Goal: Information Seeking & Learning: Find specific fact

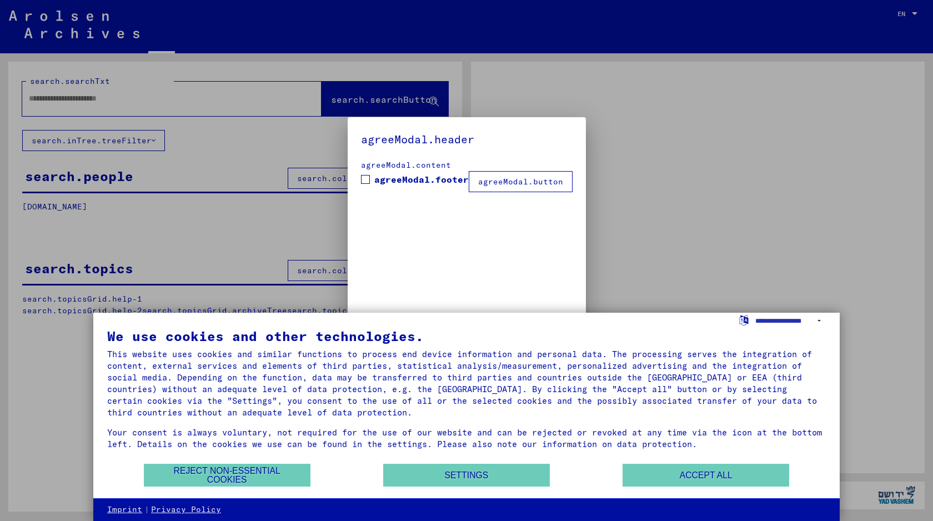
type input "*****"
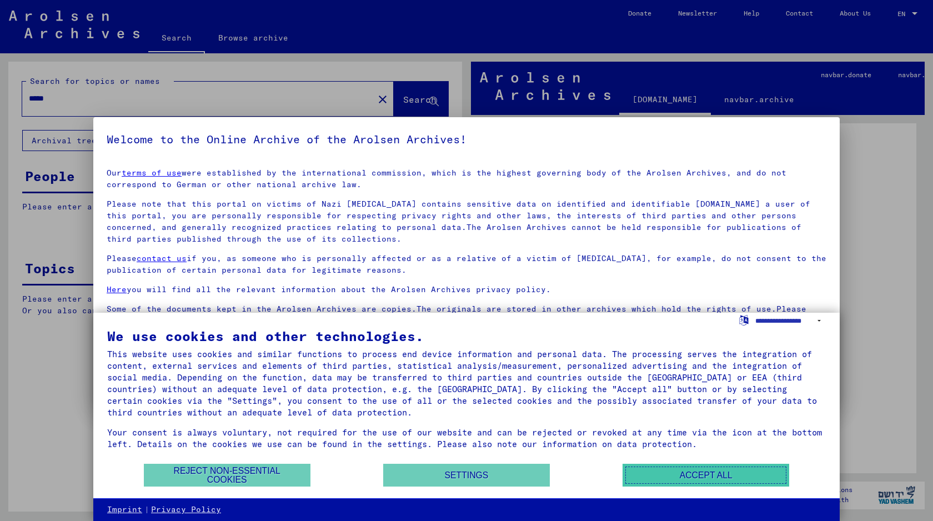
click at [659, 478] on button "Accept all" at bounding box center [705, 475] width 167 height 23
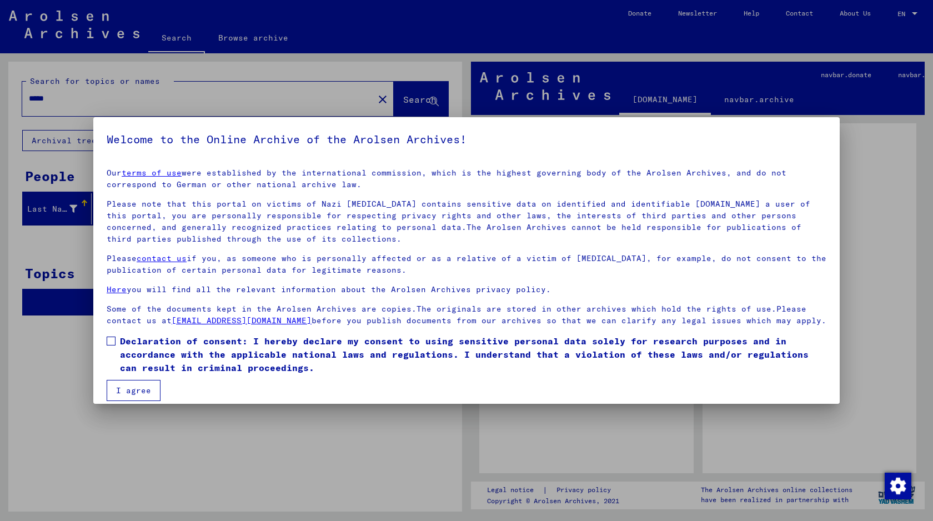
click at [143, 396] on button "I agree" at bounding box center [134, 390] width 54 height 21
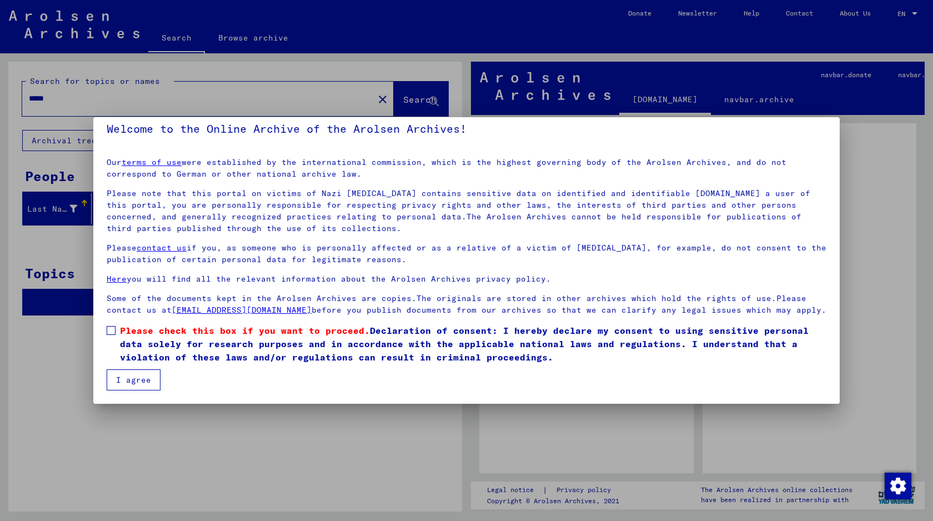
click at [135, 383] on button "I agree" at bounding box center [134, 379] width 54 height 21
click at [111, 334] on span at bounding box center [111, 330] width 9 height 9
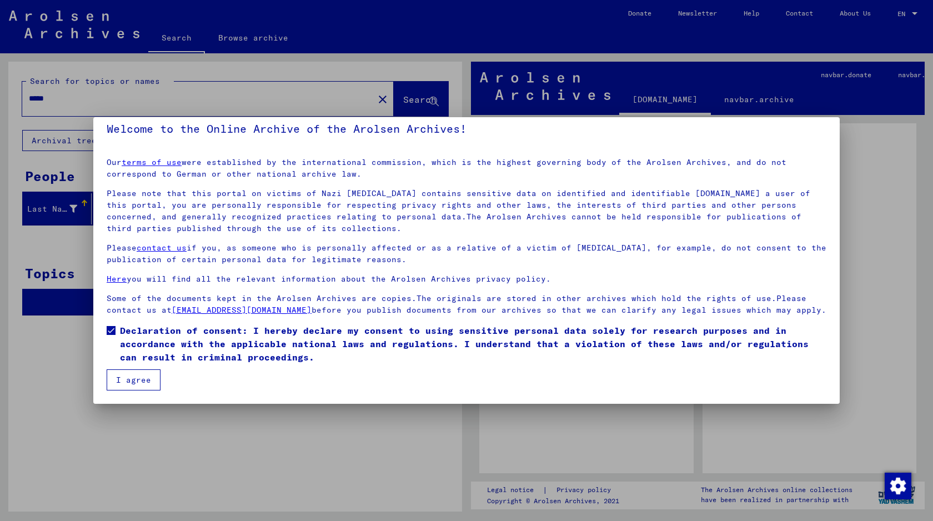
click at [125, 375] on button "I agree" at bounding box center [134, 379] width 54 height 21
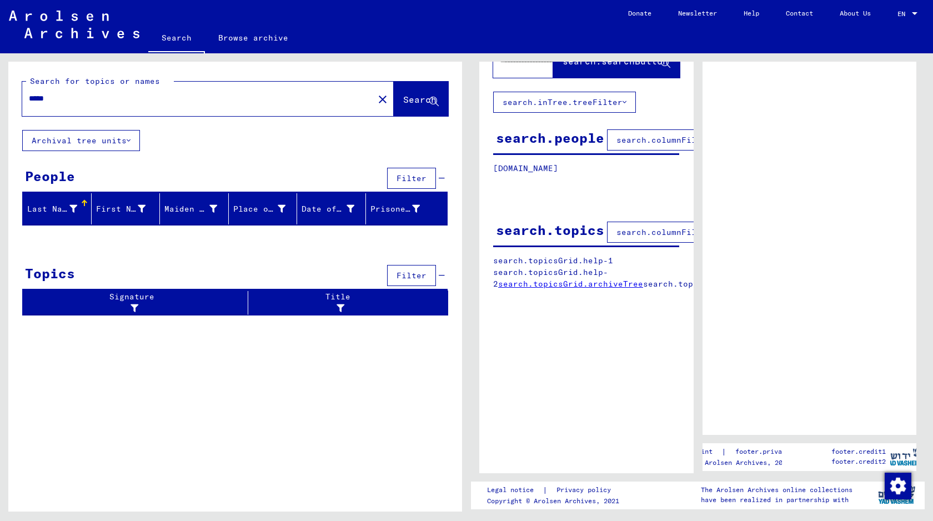
scroll to position [0, 0]
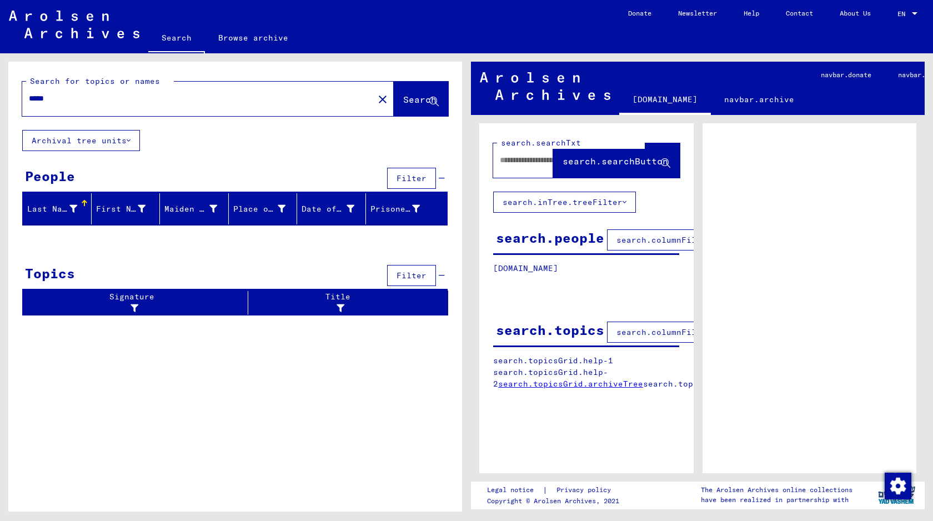
click at [414, 103] on span "Search" at bounding box center [419, 99] width 33 height 11
click at [262, 97] on input "*****" at bounding box center [198, 99] width 338 height 12
click at [418, 101] on span "Search" at bounding box center [419, 99] width 33 height 11
click at [411, 102] on span "Search" at bounding box center [419, 99] width 33 height 11
click at [60, 208] on div "Last Name" at bounding box center [52, 209] width 50 height 12
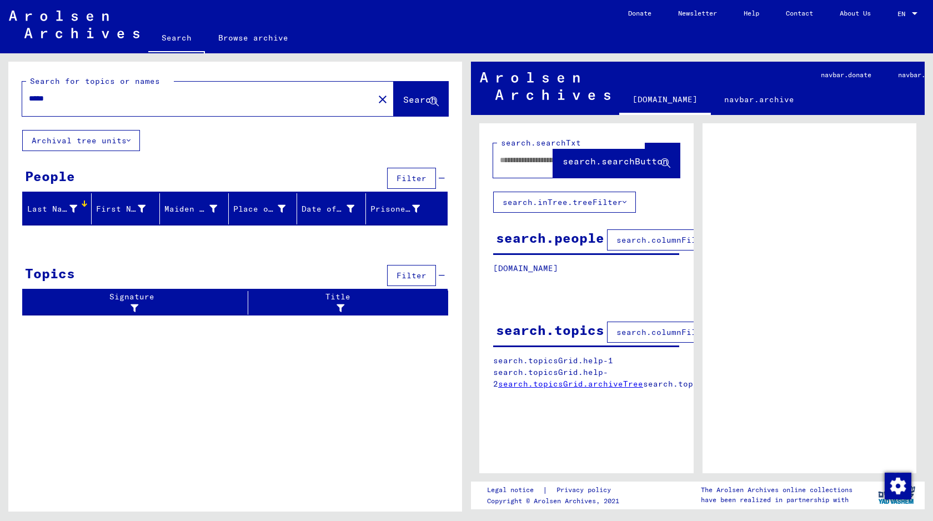
click at [73, 208] on icon at bounding box center [73, 209] width 8 height 8
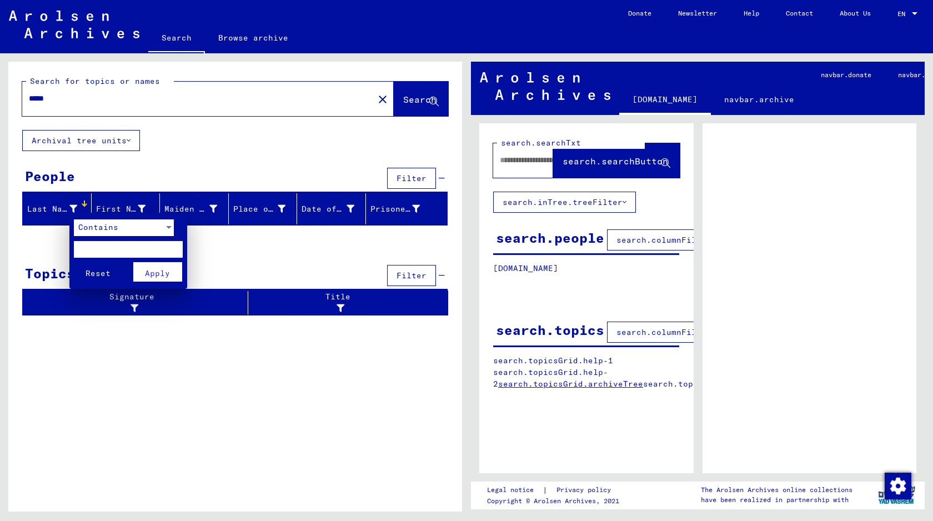
click at [178, 344] on div at bounding box center [466, 260] width 933 height 521
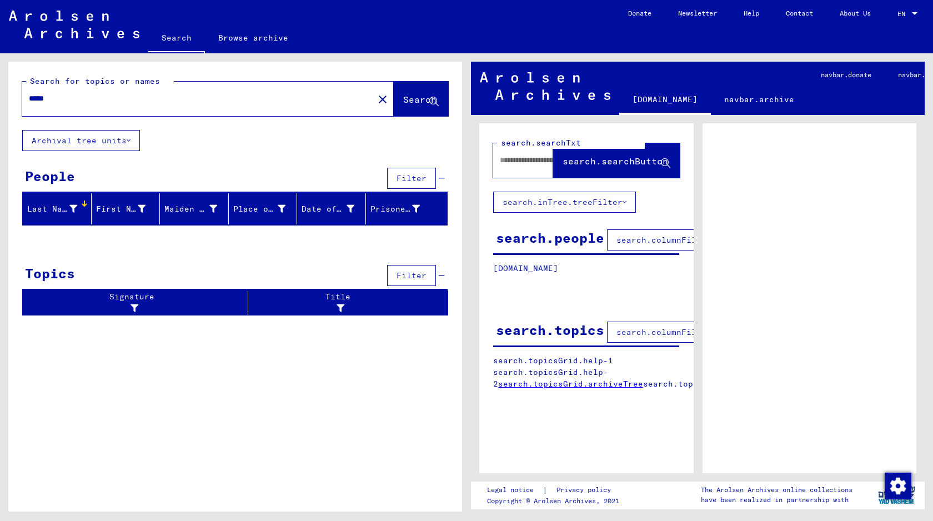
click at [184, 317] on div "Signature Title Reference code Signature Title hierarchy list" at bounding box center [235, 307] width 454 height 34
click at [191, 304] on div at bounding box center [131, 309] width 209 height 12
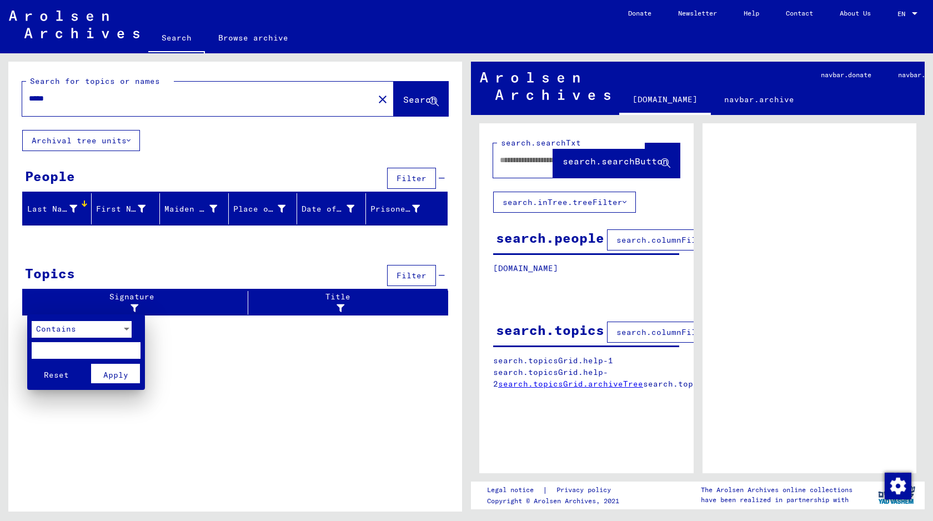
click at [360, 370] on div at bounding box center [466, 260] width 933 height 521
